Goal: Navigation & Orientation: Find specific page/section

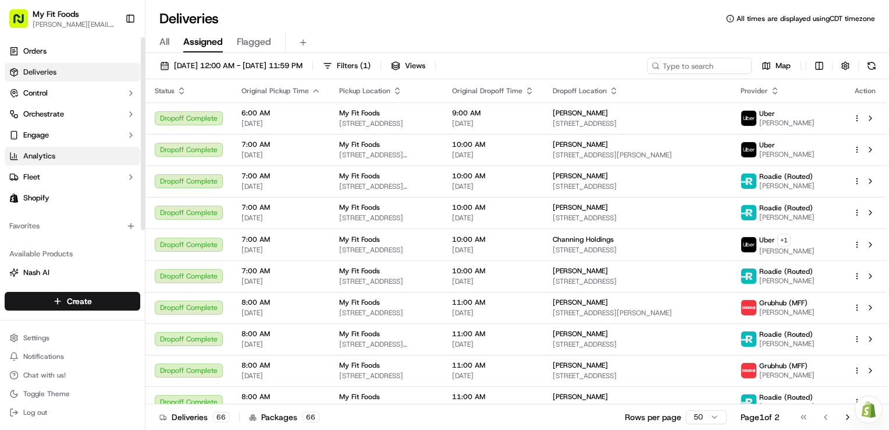
click at [80, 155] on link "Analytics" at bounding box center [73, 156] width 136 height 19
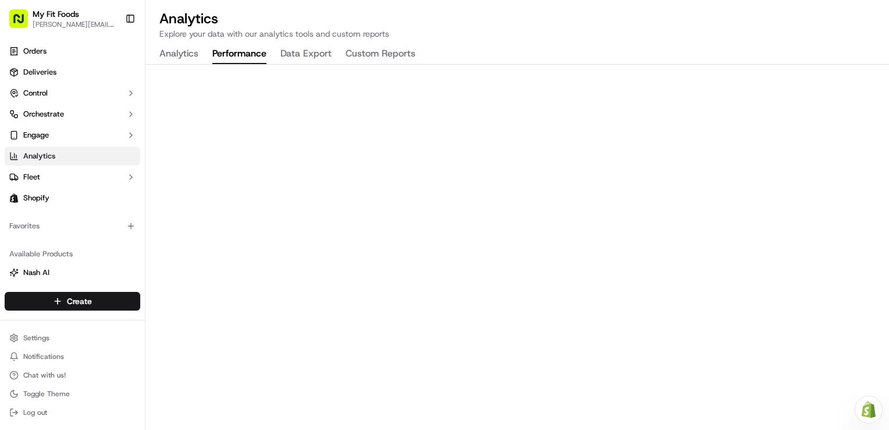
click at [233, 52] on button "Performance" at bounding box center [239, 54] width 54 height 20
click at [37, 47] on span "Orders" at bounding box center [34, 51] width 23 height 10
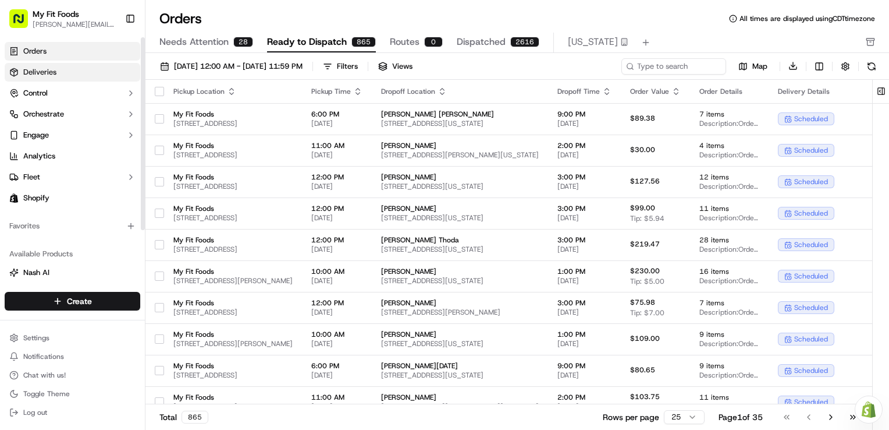
click at [44, 69] on span "Deliveries" at bounding box center [39, 72] width 33 height 10
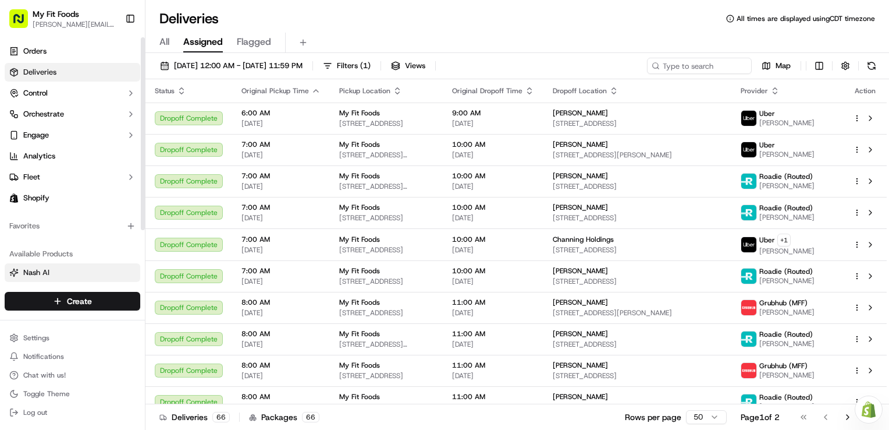
click at [33, 276] on span "Nash AI" at bounding box center [36, 272] width 26 height 10
